Goal: Communication & Community: Answer question/provide support

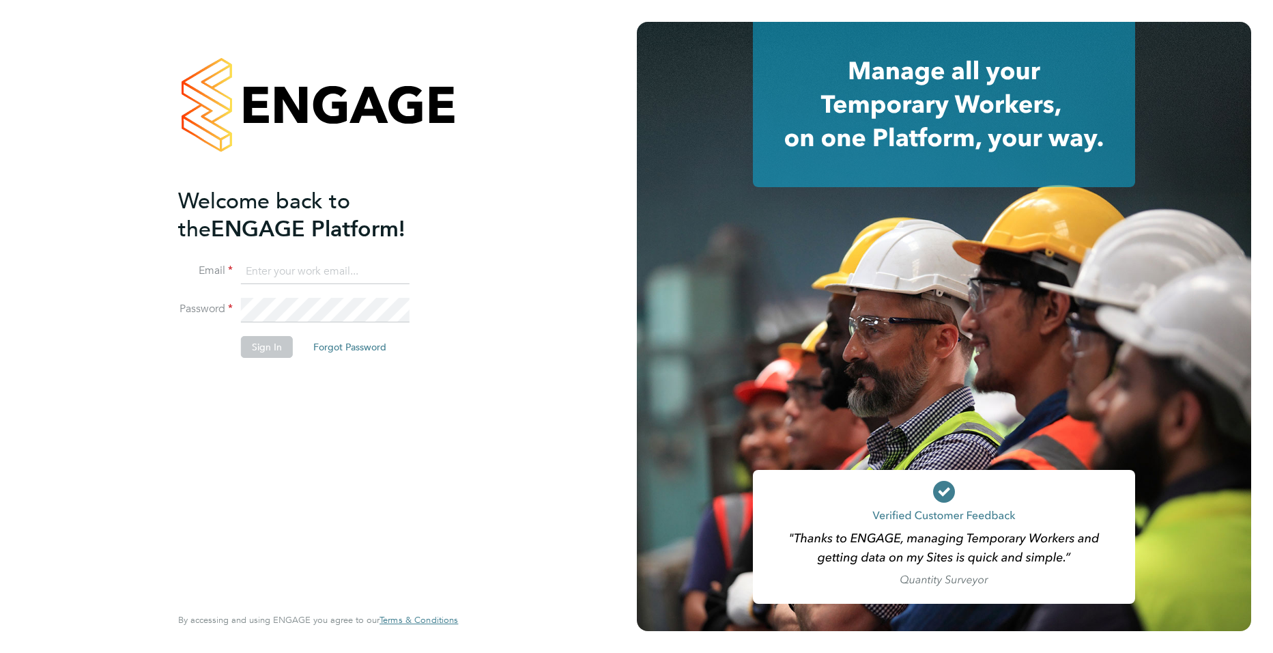
drag, startPoint x: 0, startPoint y: 0, endPoint x: 367, endPoint y: 274, distance: 457.9
click at [366, 275] on input at bounding box center [325, 271] width 169 height 25
type input "joe.turner@huntereducation.co.uk"
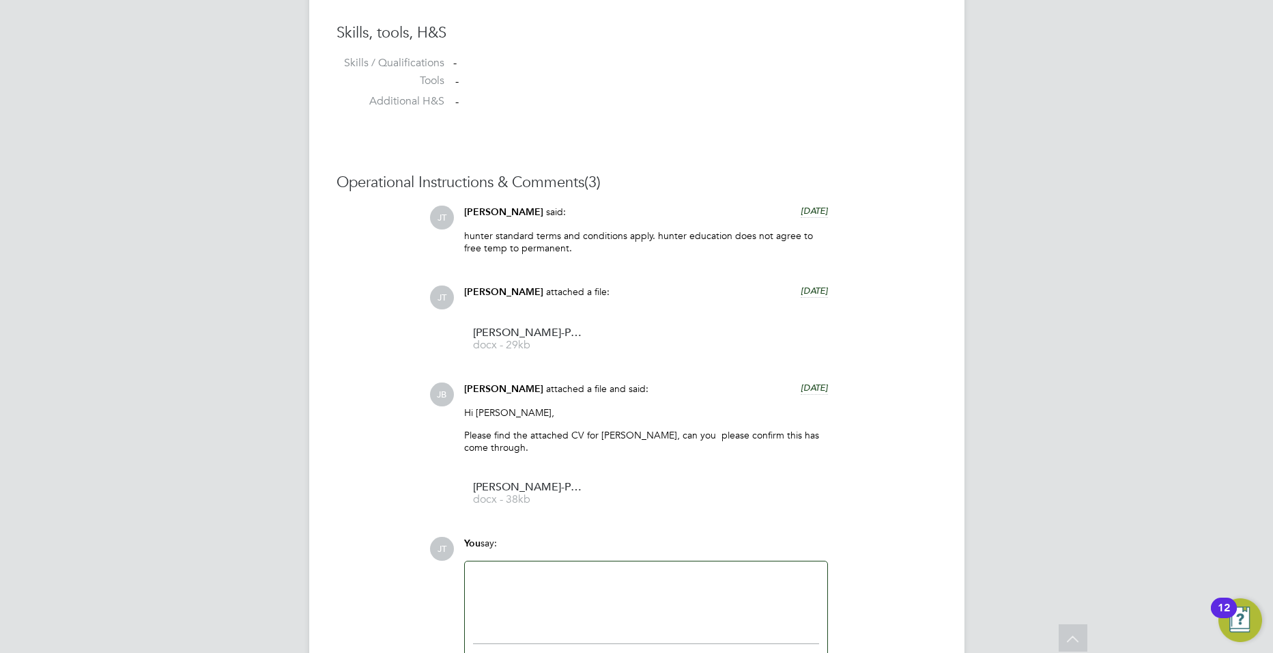
scroll to position [1233, 0]
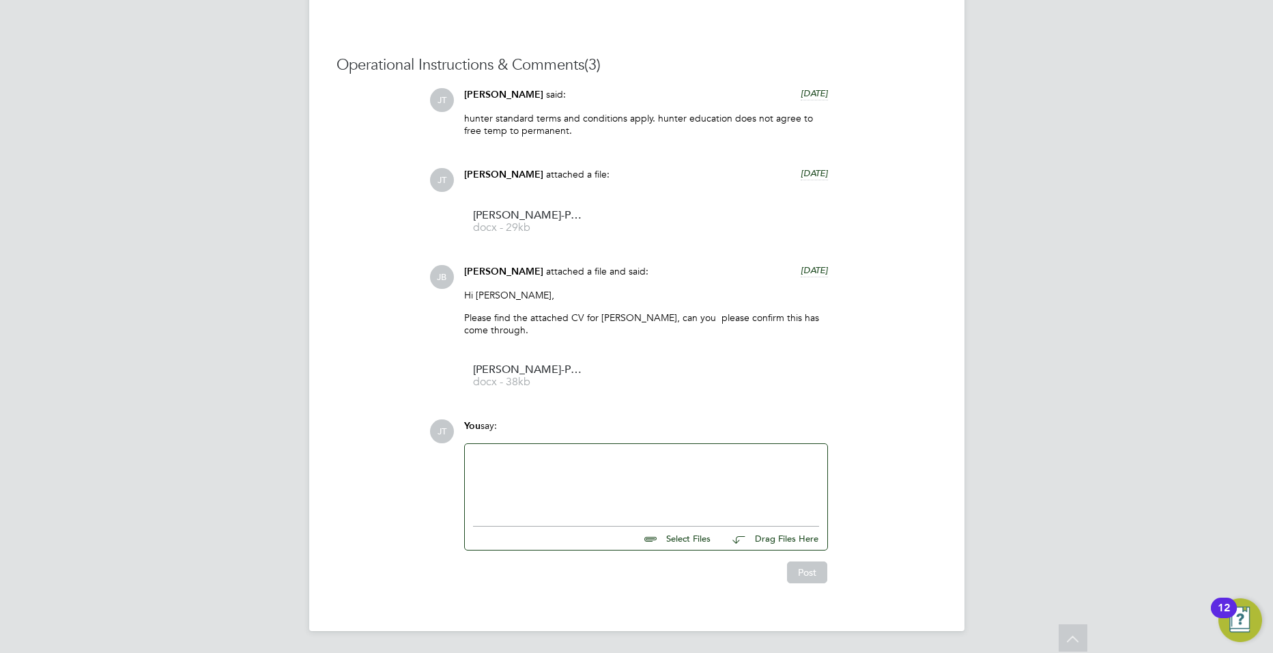
click at [590, 489] on div at bounding box center [646, 481] width 346 height 59
click at [559, 472] on div at bounding box center [646, 481] width 346 height 59
click at [686, 535] on input "file" at bounding box center [716, 535] width 205 height 19
type input "C:\fakepath\Candidate Vetting Form - [PERSON_NAME].docx"
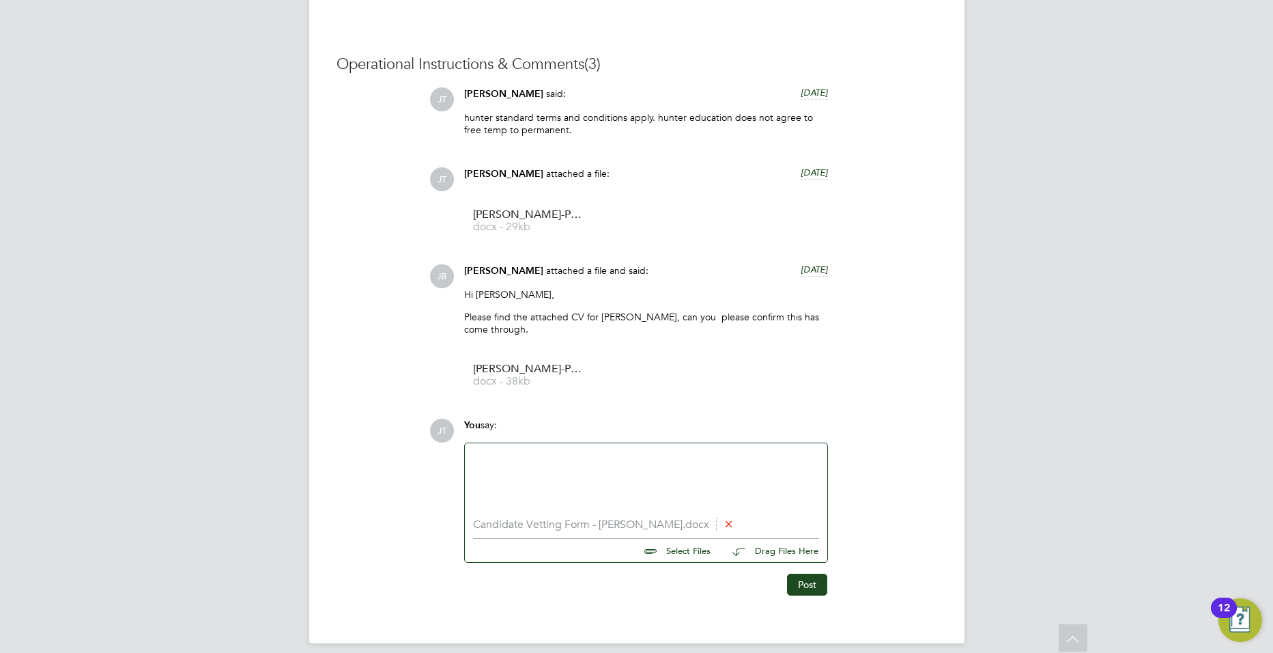
click at [724, 522] on icon at bounding box center [729, 523] width 10 height 10
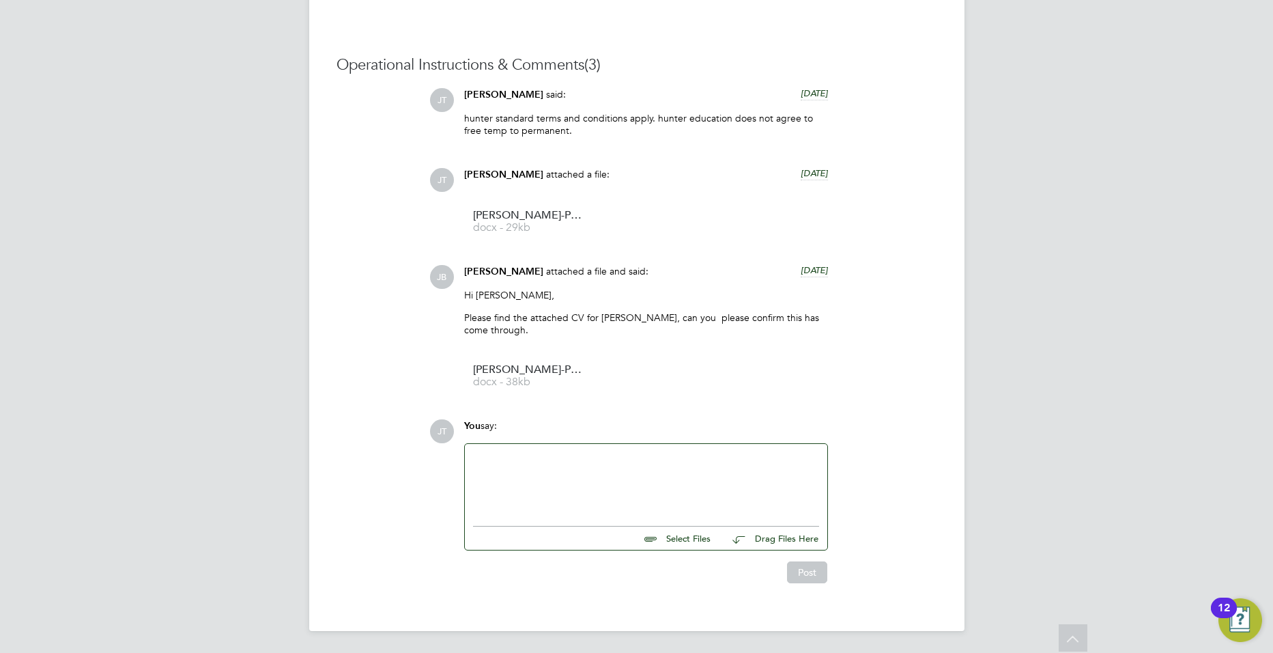
click at [509, 490] on div at bounding box center [646, 481] width 346 height 59
click at [661, 539] on input "file" at bounding box center [716, 535] width 205 height 19
type input "C:\fakepath\Candidate Vetting Form - [PERSON_NAME].docx"
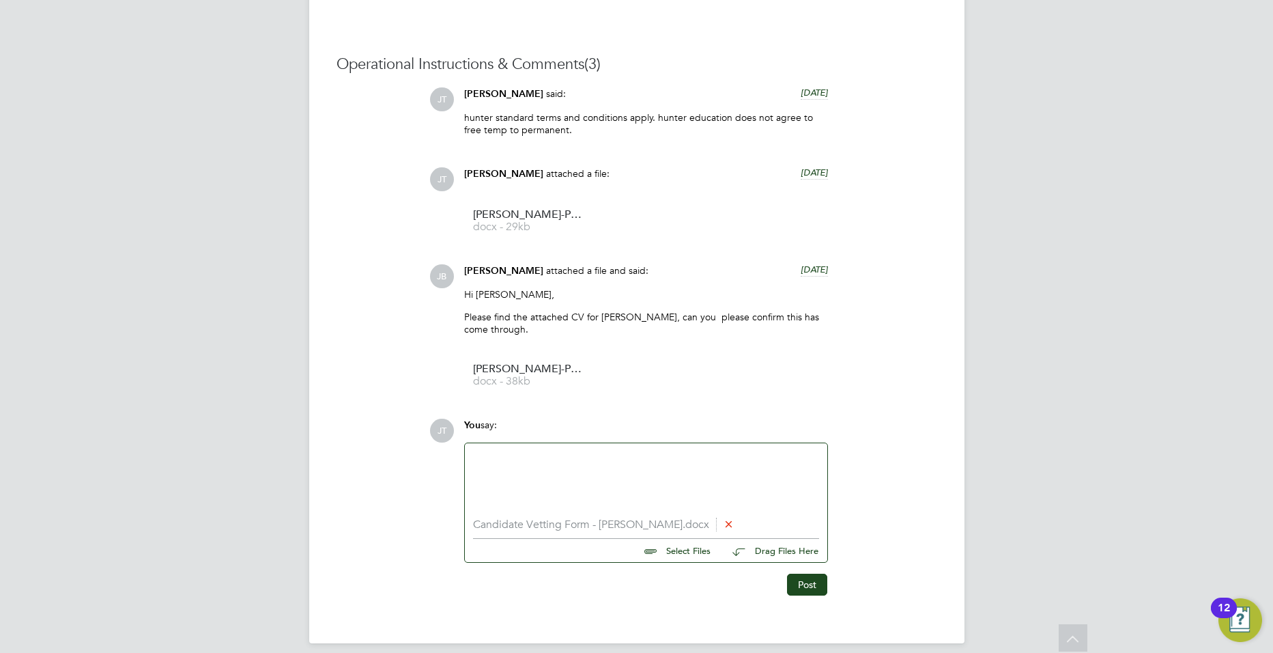
click at [679, 554] on input "file" at bounding box center [716, 548] width 205 height 19
type input "C:\fakepath\UPDATE service.png"
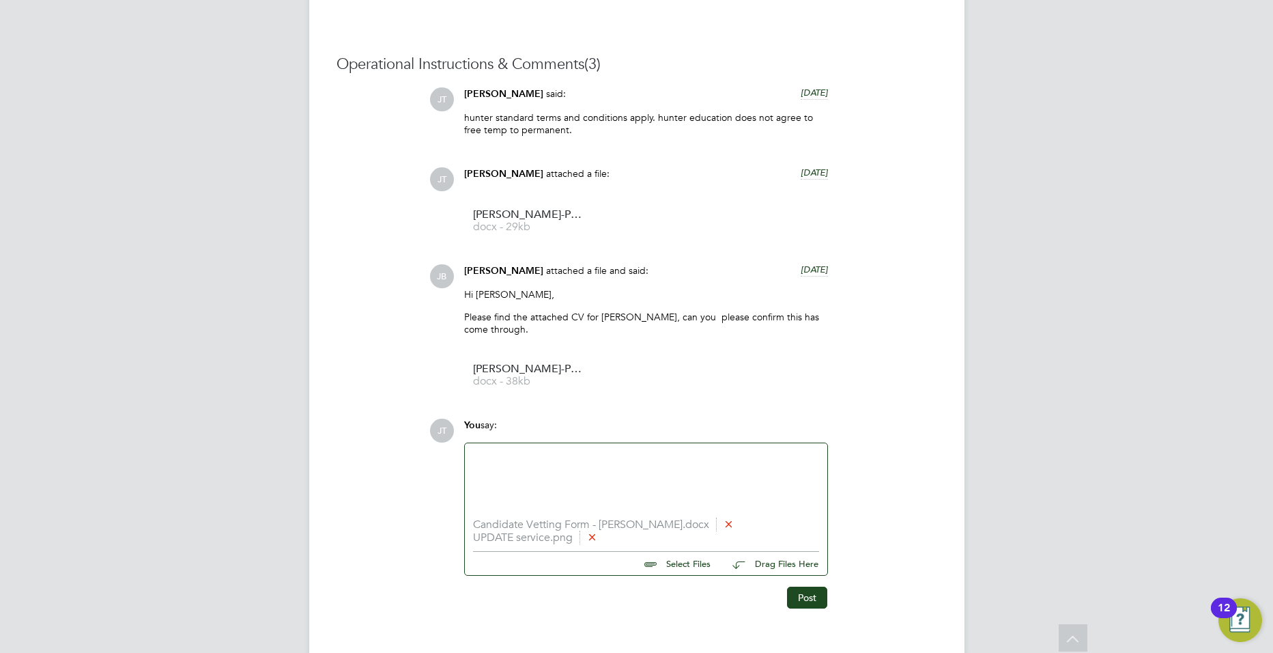
click at [676, 570] on input "file" at bounding box center [716, 561] width 205 height 19
type input "C:\fakepath\DBS.png"
click at [696, 575] on input "file" at bounding box center [716, 574] width 205 height 19
type input "C:\fakepath\Unknown-7.jpeg"
click at [490, 482] on div at bounding box center [646, 480] width 346 height 59
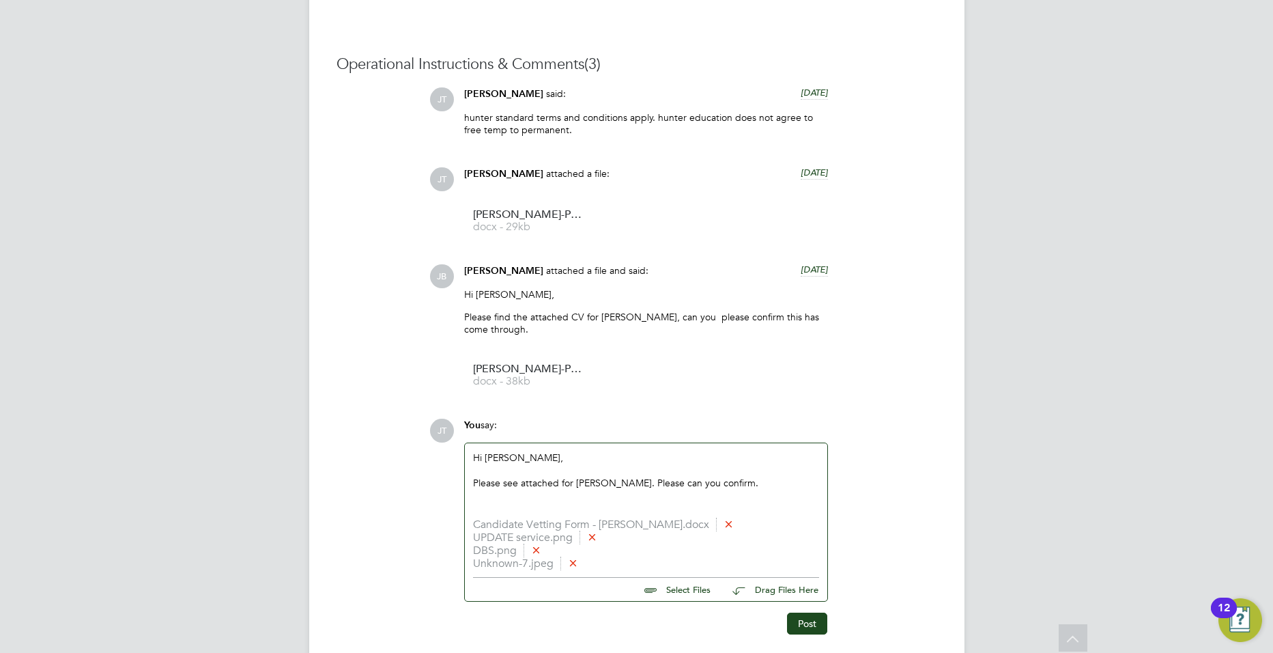
click at [556, 481] on div "Please see attached for [PERSON_NAME]. Please can you confirm." at bounding box center [646, 482] width 346 height 12
click at [559, 480] on div "Please see attached for [PERSON_NAME]. Please can you confirm." at bounding box center [646, 482] width 346 height 12
click at [518, 505] on div "Hi [PERSON_NAME], Please see attached vetting for [PERSON_NAME]. Please can you…" at bounding box center [646, 480] width 346 height 59
click at [511, 507] on div "Hi [PERSON_NAME], Please see attached vetting for [PERSON_NAME]. Please can you…" at bounding box center [646, 480] width 346 height 59
click at [514, 514] on div "Hi [PERSON_NAME], Please see attached vetting for [PERSON_NAME]. Please can you…" at bounding box center [646, 480] width 362 height 75
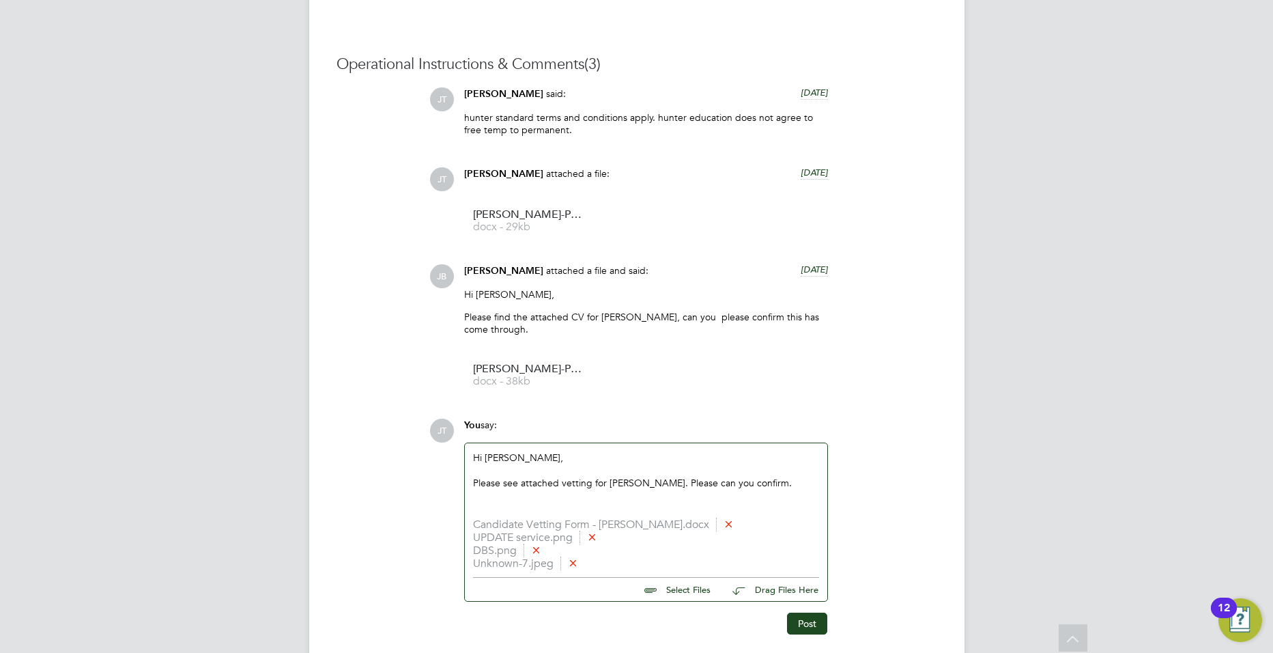
click at [502, 515] on div "Hi [PERSON_NAME], Please see attached vetting for [PERSON_NAME]. Please can you…" at bounding box center [646, 480] width 362 height 75
click at [498, 509] on div "Hi [PERSON_NAME], Please see attached vetting for [PERSON_NAME]. Please can you…" at bounding box center [646, 480] width 346 height 59
click at [724, 526] on icon at bounding box center [729, 523] width 10 height 10
click at [676, 579] on input "file" at bounding box center [716, 574] width 205 height 19
type input "C:\fakepath\Candidate Vetting Form - [PERSON_NAME].docx"
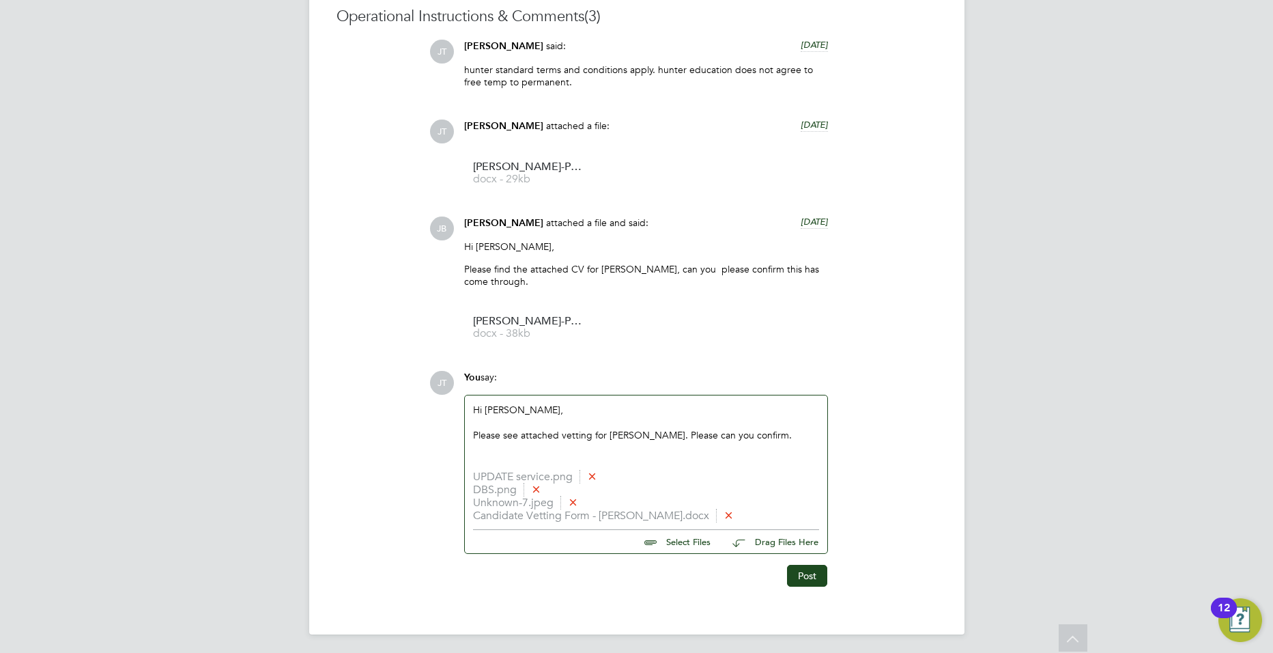
scroll to position [1285, 0]
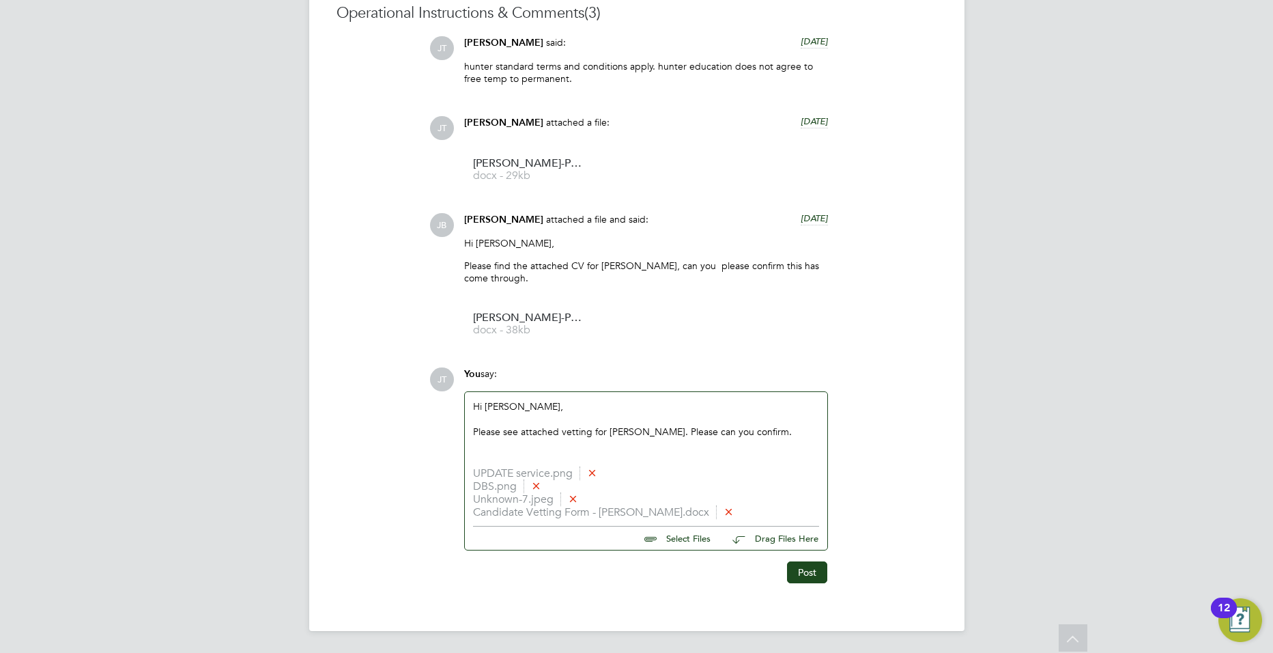
click at [524, 451] on div "Hi [PERSON_NAME], Please see attached vetting for [PERSON_NAME]. Please can you…" at bounding box center [646, 429] width 346 height 59
click at [491, 457] on div "Hi [PERSON_NAME], Please see attached vetting for [PERSON_NAME]. Please can you…" at bounding box center [646, 429] width 346 height 59
click at [478, 459] on div "Hi [PERSON_NAME], Please see attached vetting for [PERSON_NAME]. Please can you…" at bounding box center [646, 429] width 346 height 59
drag, startPoint x: 498, startPoint y: 407, endPoint x: 590, endPoint y: 405, distance: 92.2
click at [590, 405] on div "Hi [PERSON_NAME], Please see attached vetting for [PERSON_NAME]. Please can you…" at bounding box center [646, 429] width 346 height 59
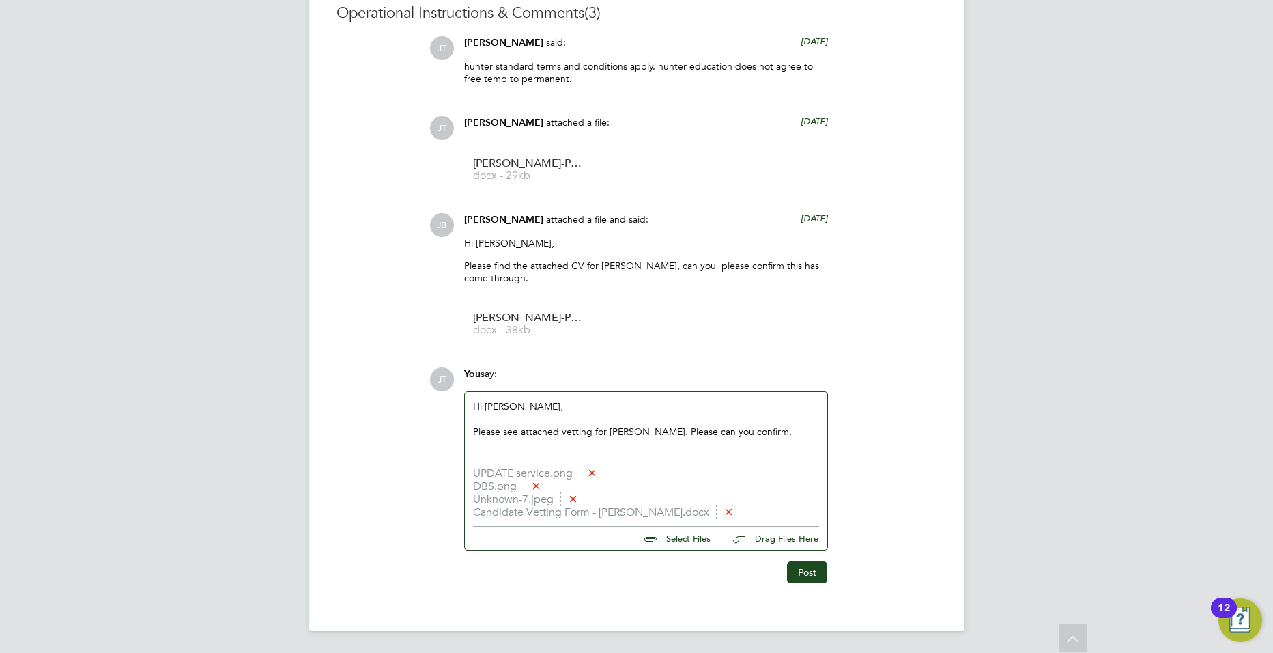
click at [788, 427] on div "Please see attached vetting for [PERSON_NAME]. Please can you confirm." at bounding box center [646, 431] width 346 height 12
click at [813, 567] on button "Post" at bounding box center [807, 572] width 40 height 22
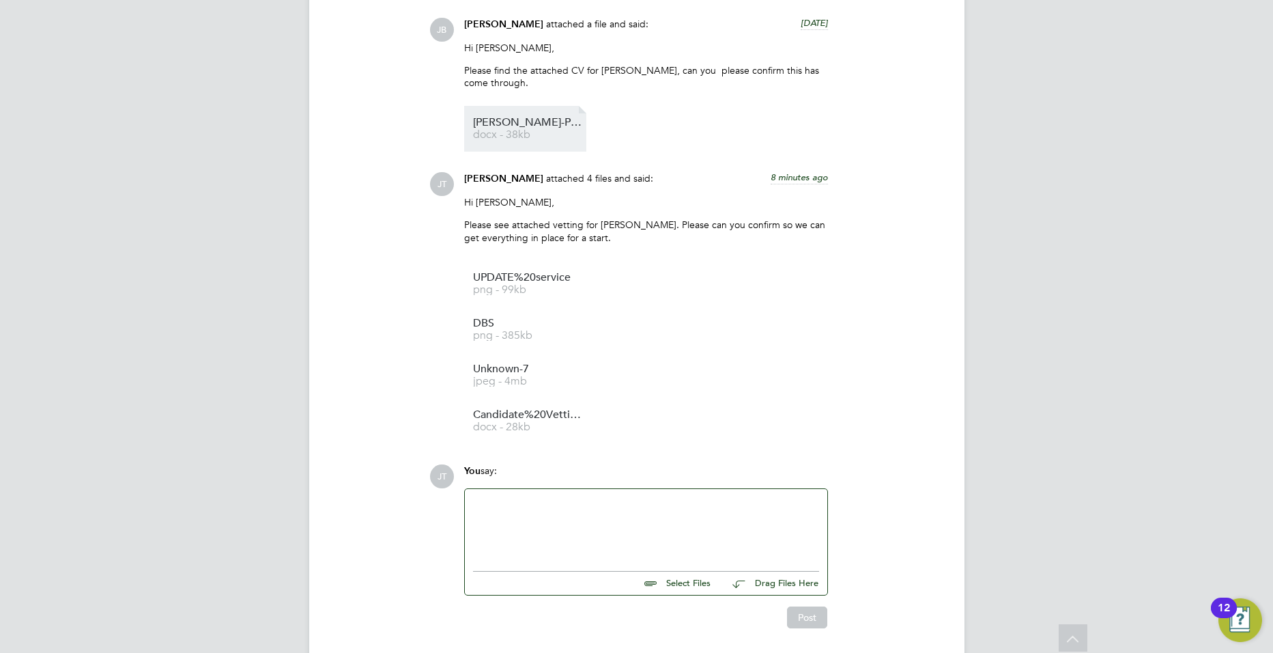
scroll to position [1517, 0]
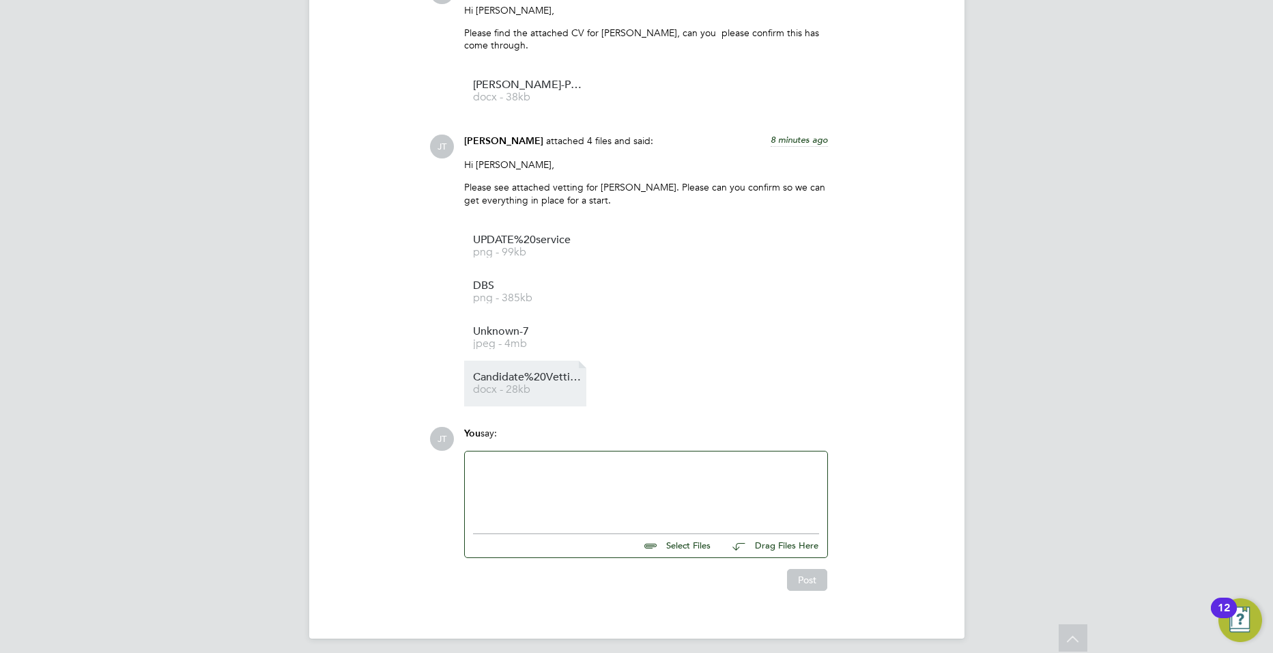
click at [535, 389] on span "docx - 28kb" at bounding box center [527, 389] width 109 height 10
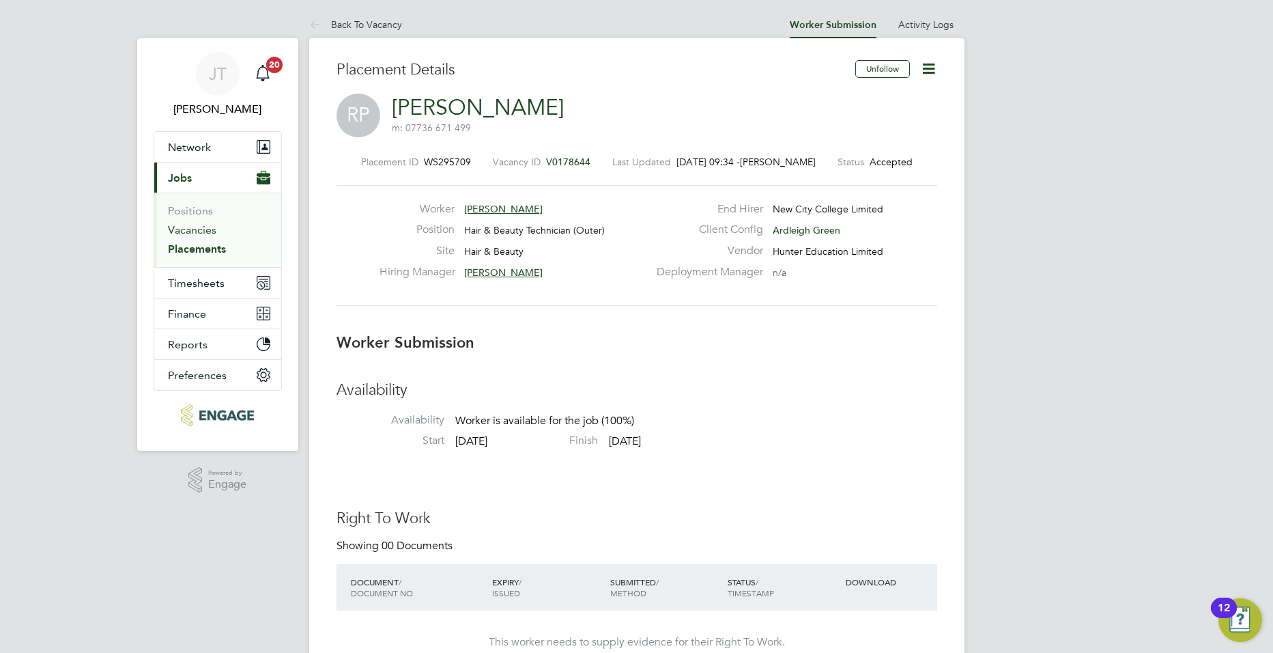
click at [208, 228] on link "Vacancies" at bounding box center [192, 229] width 48 height 13
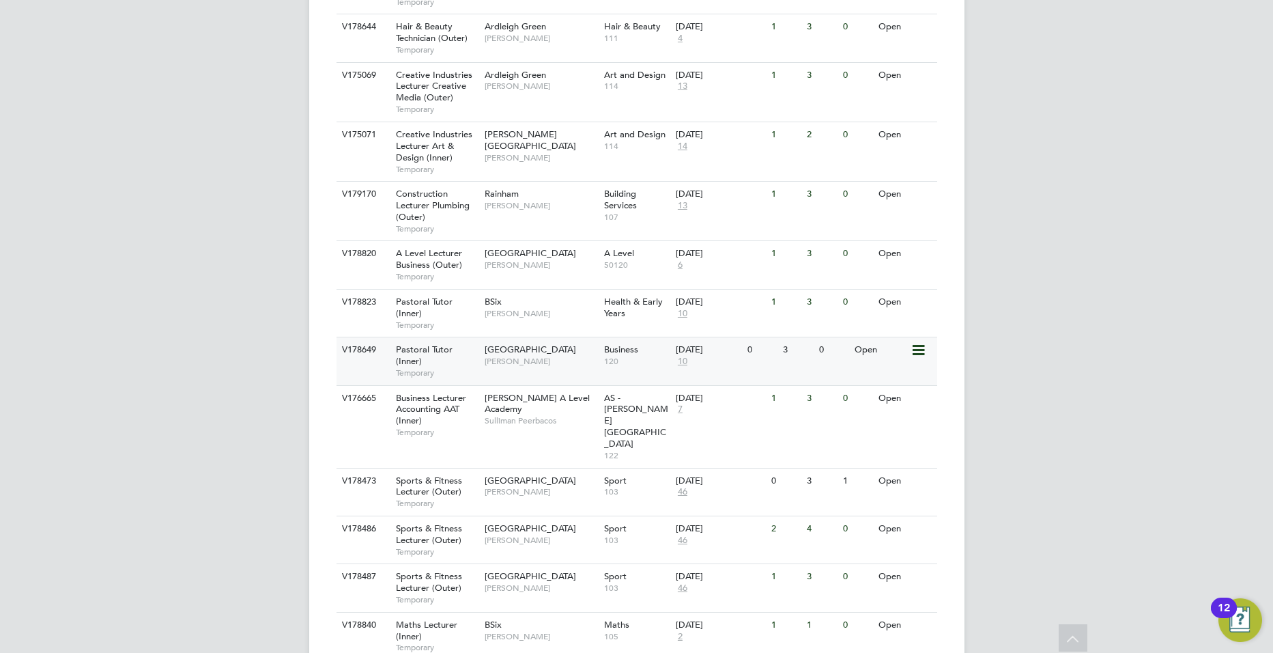
scroll to position [1275, 0]
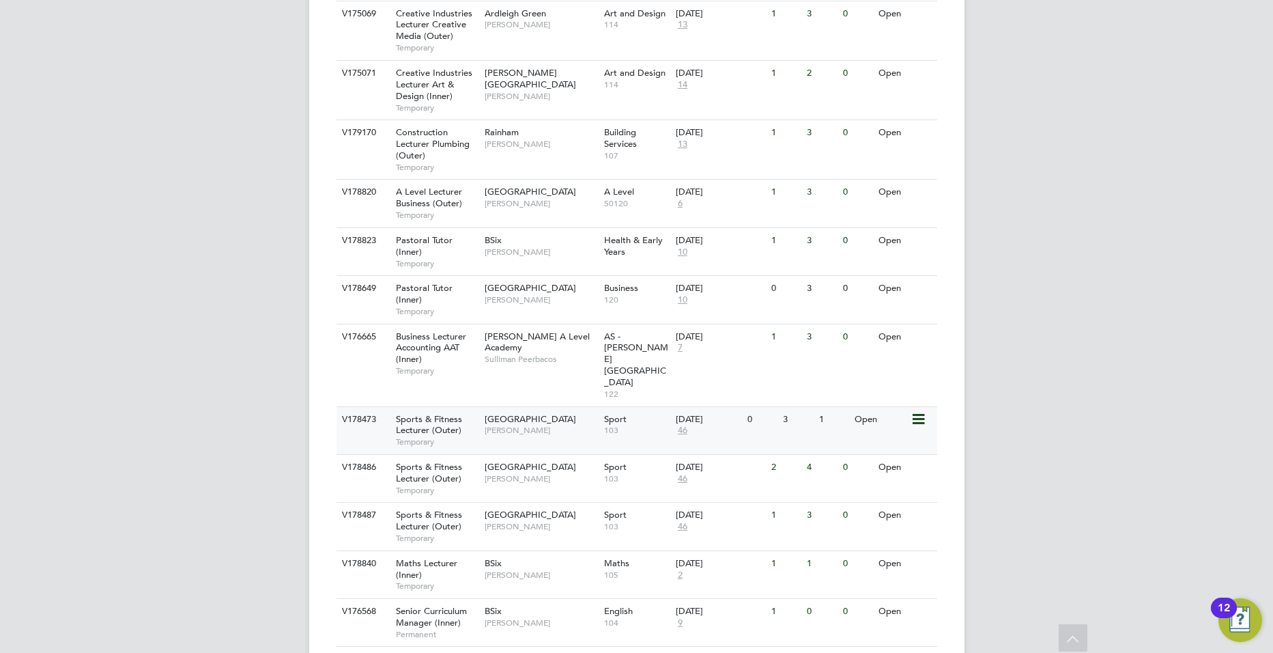
click at [524, 425] on span "[PERSON_NAME]" at bounding box center [541, 430] width 113 height 11
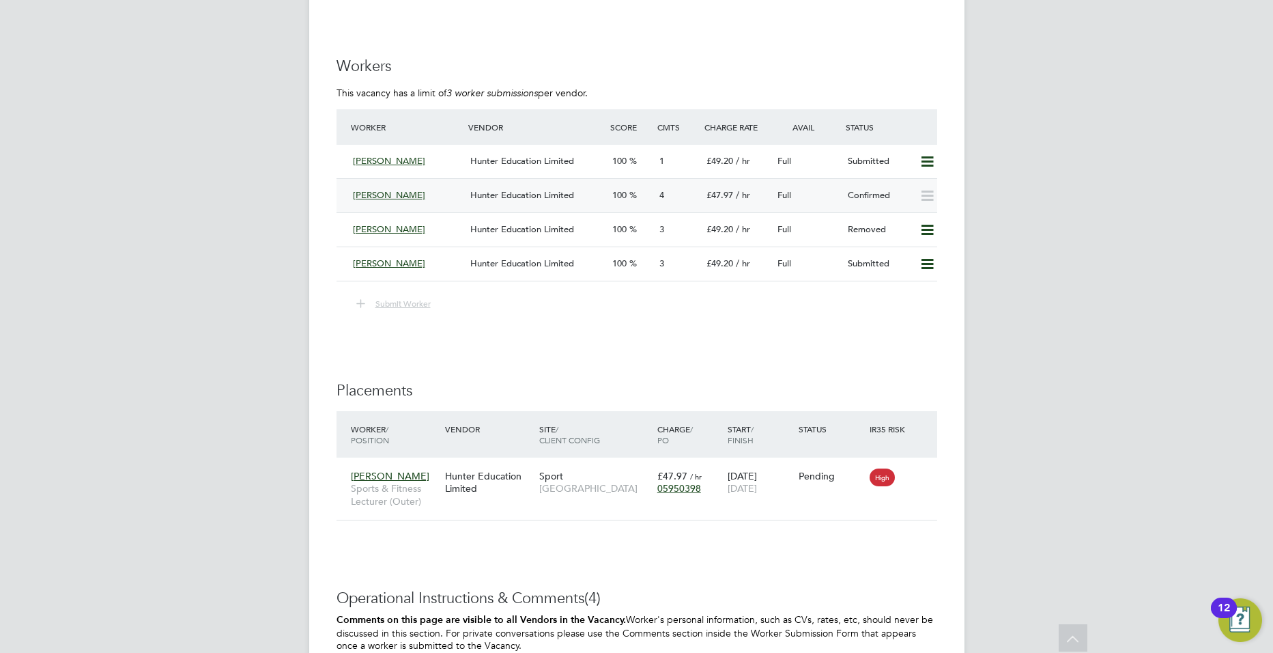
click at [375, 199] on span "Ryan Karrer" at bounding box center [389, 195] width 72 height 12
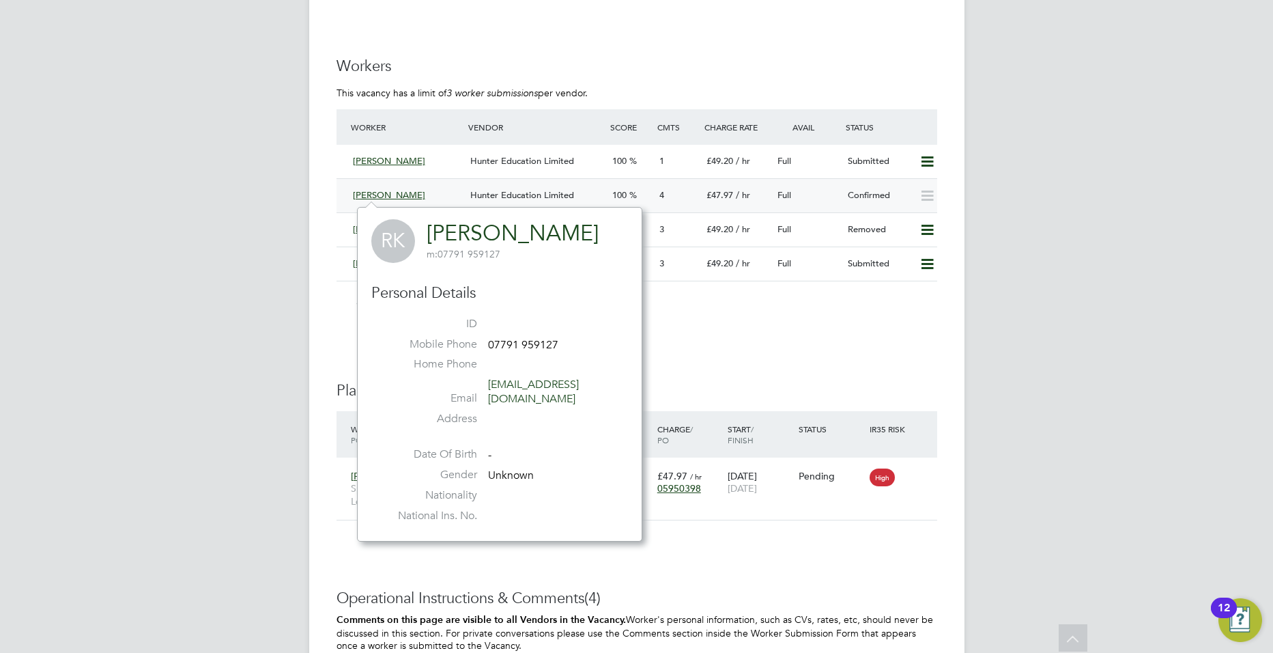
click at [399, 194] on span "Ryan Karrer" at bounding box center [389, 195] width 72 height 12
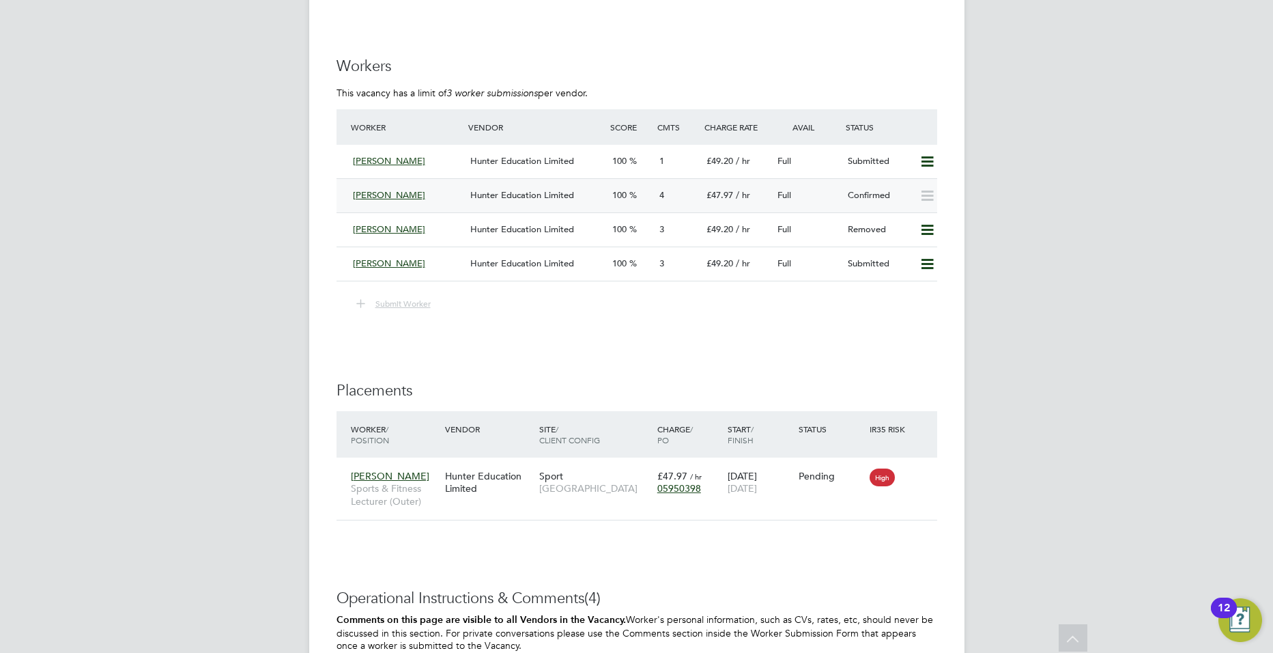
click at [479, 195] on span "Hunter Education Limited" at bounding box center [522, 195] width 104 height 12
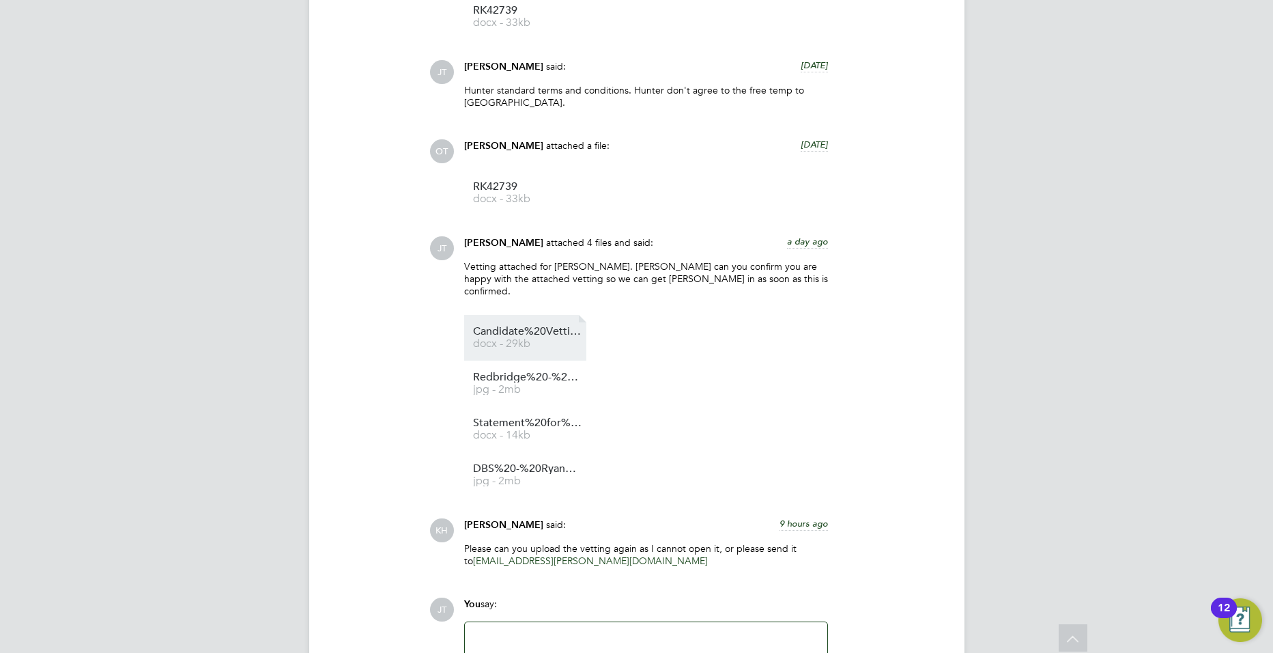
click at [512, 326] on span "Candidate%20Vetting%20Form%20-%20Ryan%20Karrer" at bounding box center [527, 331] width 109 height 10
